Goal: Consume media (video, audio): Consume media (video, audio)

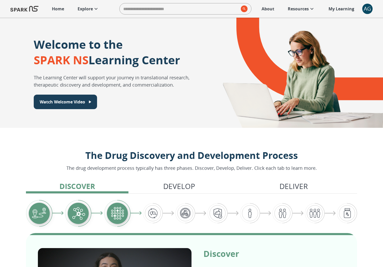
click at [370, 8] on div "AG" at bounding box center [368, 9] width 10 height 10
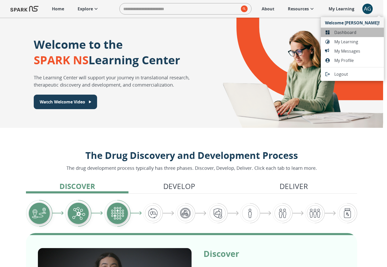
click at [359, 32] on span "Dashboard" at bounding box center [356, 32] width 45 height 6
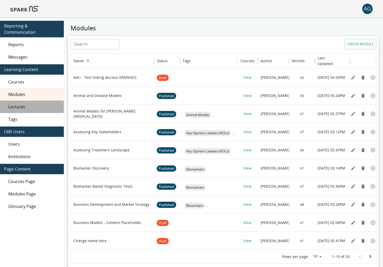
click at [24, 104] on span "Lectures" at bounding box center [33, 107] width 51 height 6
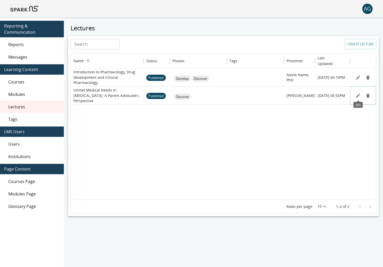
click at [360, 96] on icon "Edit" at bounding box center [358, 95] width 5 height 5
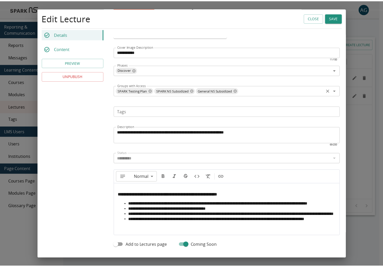
scroll to position [111, 0]
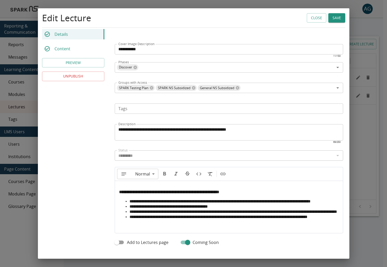
click at [358, 151] on div "**********" at bounding box center [193, 133] width 387 height 267
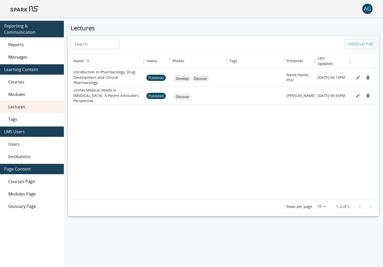
click at [30, 10] on img at bounding box center [24, 9] width 28 height 12
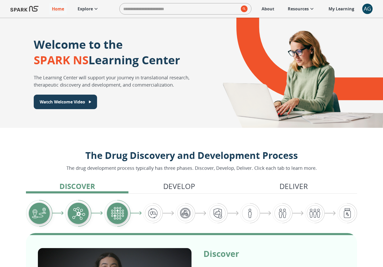
click at [80, 9] on p "Explore" at bounding box center [85, 9] width 15 height 6
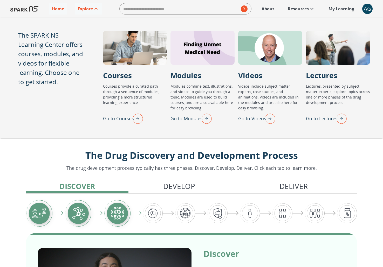
click at [339, 122] on img "Go to Lectures" at bounding box center [340, 119] width 13 height 14
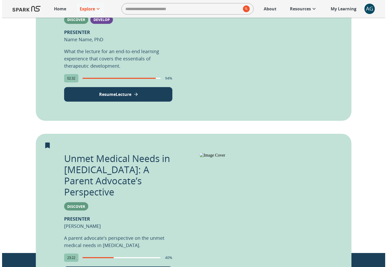
scroll to position [184, 0]
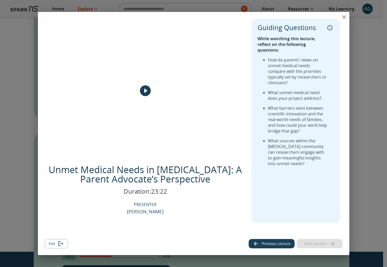
click at [358, 75] on div "Unmet Medical Needs in [MEDICAL_DATA]: A Parent Advocate’s Perspective Duration…" at bounding box center [193, 133] width 387 height 267
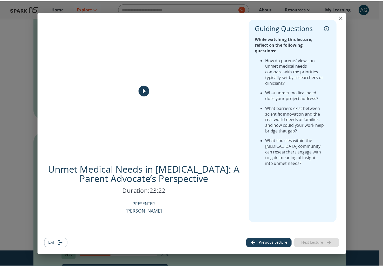
scroll to position [185, 0]
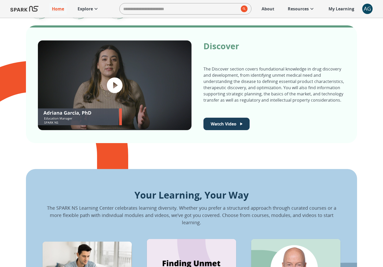
scroll to position [207, 0]
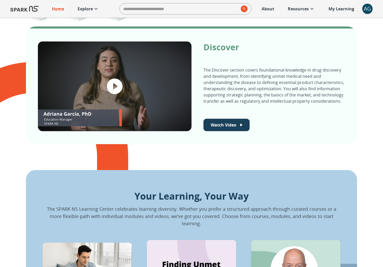
click at [366, 9] on div "AG" at bounding box center [368, 9] width 10 height 10
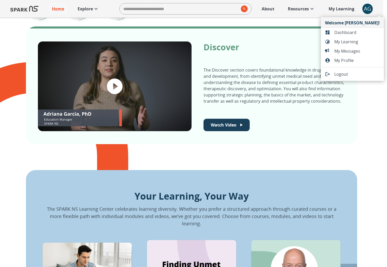
click at [353, 29] on li "Dashboard" at bounding box center [352, 32] width 63 height 9
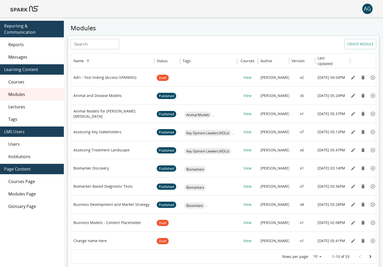
click at [14, 104] on span "Lectures" at bounding box center [33, 107] width 51 height 6
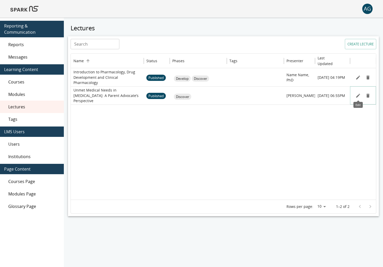
click at [359, 95] on icon "Edit" at bounding box center [358, 96] width 4 height 4
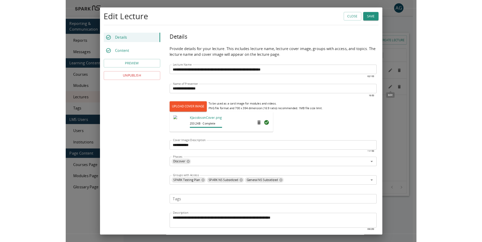
scroll to position [47, 0]
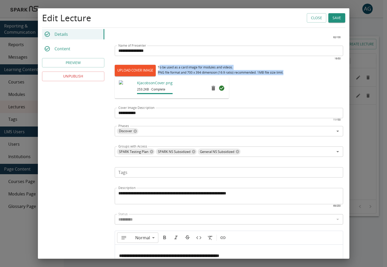
drag, startPoint x: 159, startPoint y: 67, endPoint x: 290, endPoint y: 73, distance: 131.0
click at [290, 72] on div "UPLOAD COVER IMAGE To be used as a card image for modules and videos. PNG file …" at bounding box center [229, 70] width 229 height 11
click at [290, 73] on div "UPLOAD COVER IMAGE To be used as a card image for modules and videos. PNG file …" at bounding box center [229, 70] width 229 height 11
drag, startPoint x: 291, startPoint y: 71, endPoint x: 158, endPoint y: 68, distance: 133.5
click at [158, 68] on div "UPLOAD COVER IMAGE To be used as a card image for modules and videos. PNG file …" at bounding box center [229, 70] width 229 height 11
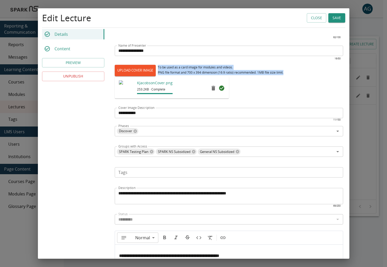
copy div "To be used as a card image for modules and videos. PNG file format and 700 x 39…"
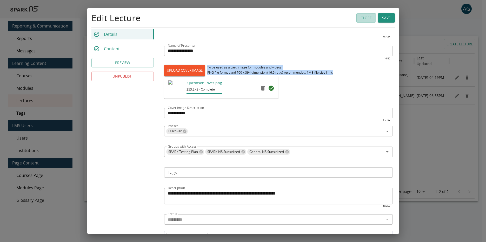
click at [367, 19] on button "Close" at bounding box center [365, 18] width 19 height 10
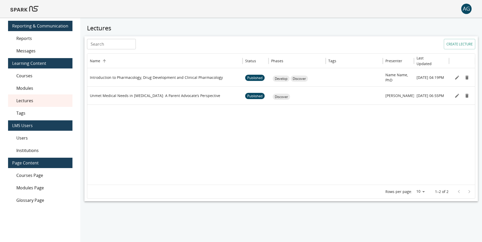
click at [32, 8] on img at bounding box center [24, 9] width 28 height 12
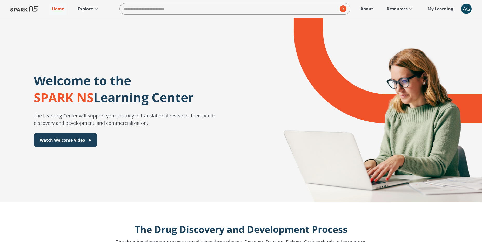
click at [88, 11] on p "Explore" at bounding box center [85, 9] width 15 height 6
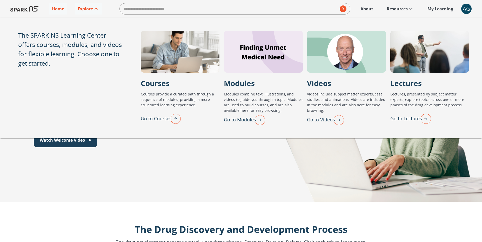
click at [387, 112] on div "Lectures Go to Lectures Lectures, presented by subject matter experts, explore …" at bounding box center [429, 102] width 79 height 48
click at [387, 115] on img "Go to Lectures" at bounding box center [424, 119] width 13 height 14
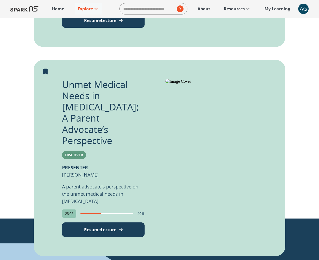
scroll to position [263, 0]
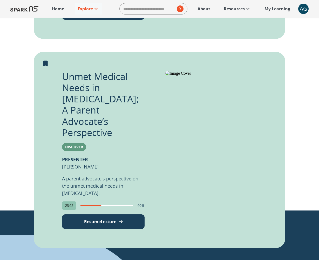
click at [102, 175] on p "A parent advocate's perspective on the unmet medical needs in [MEDICAL_DATA]." at bounding box center [103, 186] width 83 height 22
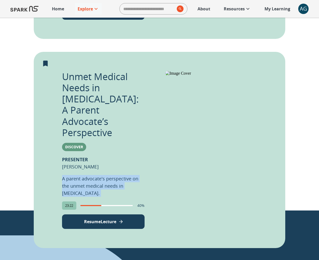
click at [102, 175] on p "A parent advocate's perspective on the unmet medical needs in [MEDICAL_DATA]." at bounding box center [103, 186] width 83 height 22
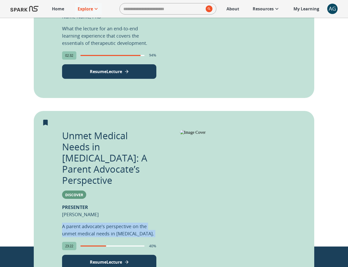
scroll to position [0, 0]
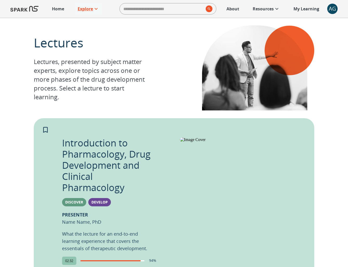
click at [86, 10] on p "Explore" at bounding box center [85, 9] width 15 height 6
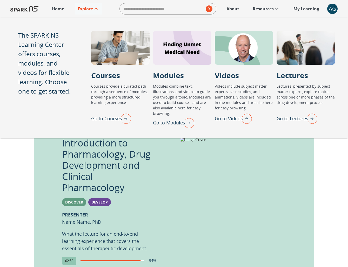
click at [329, 188] on div "Lectures Lectures, presented by subject matter experts, explore topics across o…" at bounding box center [174, 235] width 348 height 435
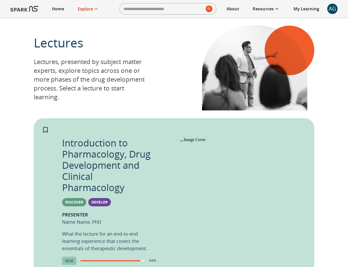
click at [64, 11] on p "Home" at bounding box center [58, 9] width 12 height 6
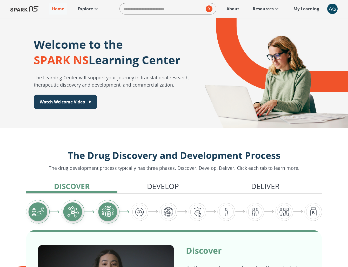
click at [92, 7] on p "Explore" at bounding box center [85, 9] width 15 height 6
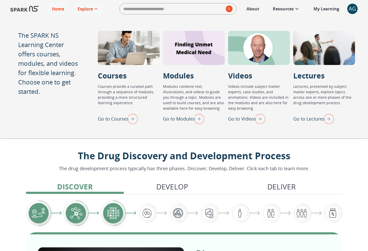
click at [329, 120] on img "Go to Lectures" at bounding box center [327, 119] width 13 height 14
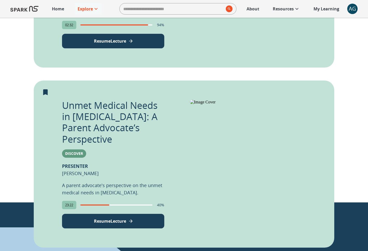
scroll to position [232, 0]
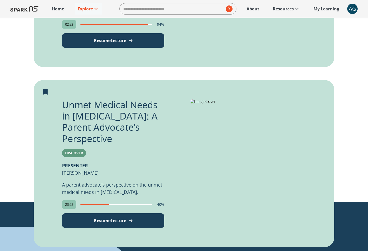
click at [154, 200] on div "40%" at bounding box center [123, 204] width 84 height 8
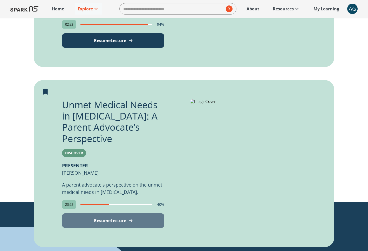
click at [141, 213] on button "Resume Lecture" at bounding box center [113, 220] width 102 height 15
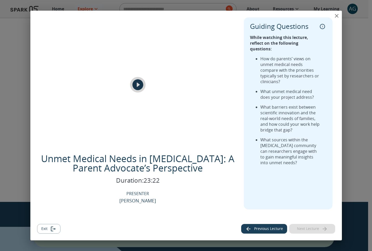
click at [139, 85] on icon "play" at bounding box center [137, 84] width 11 height 11
click at [338, 16] on icon "close" at bounding box center [337, 16] width 6 height 6
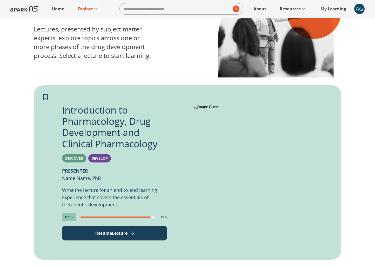
scroll to position [0, 0]
